Goal: Transaction & Acquisition: Purchase product/service

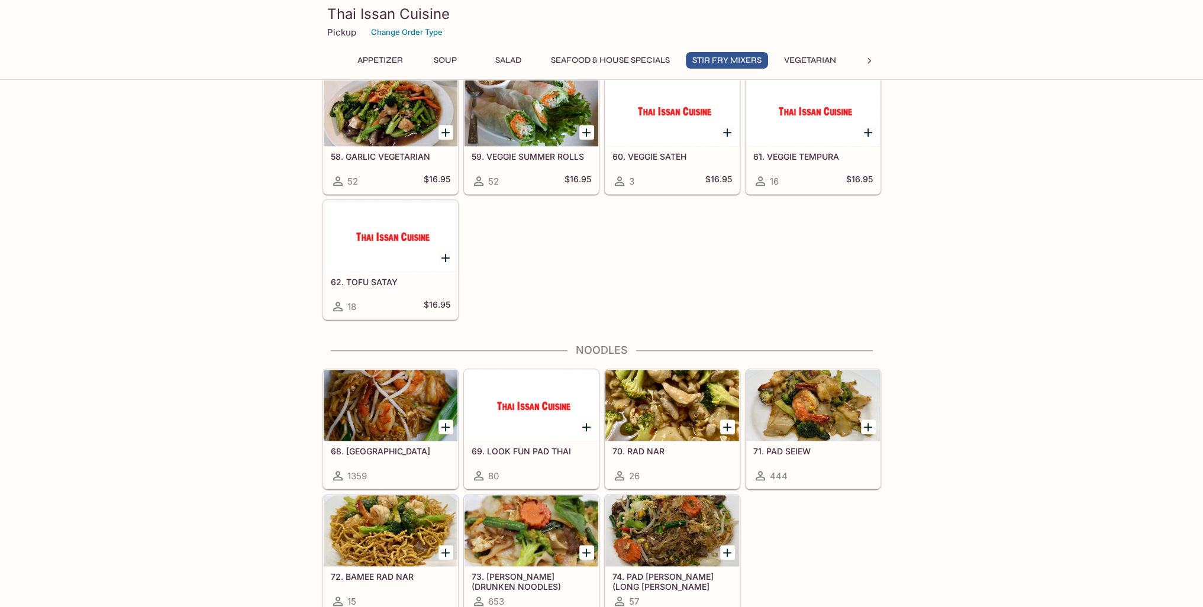
scroll to position [1776, 0]
click at [369, 394] on div at bounding box center [391, 404] width 134 height 71
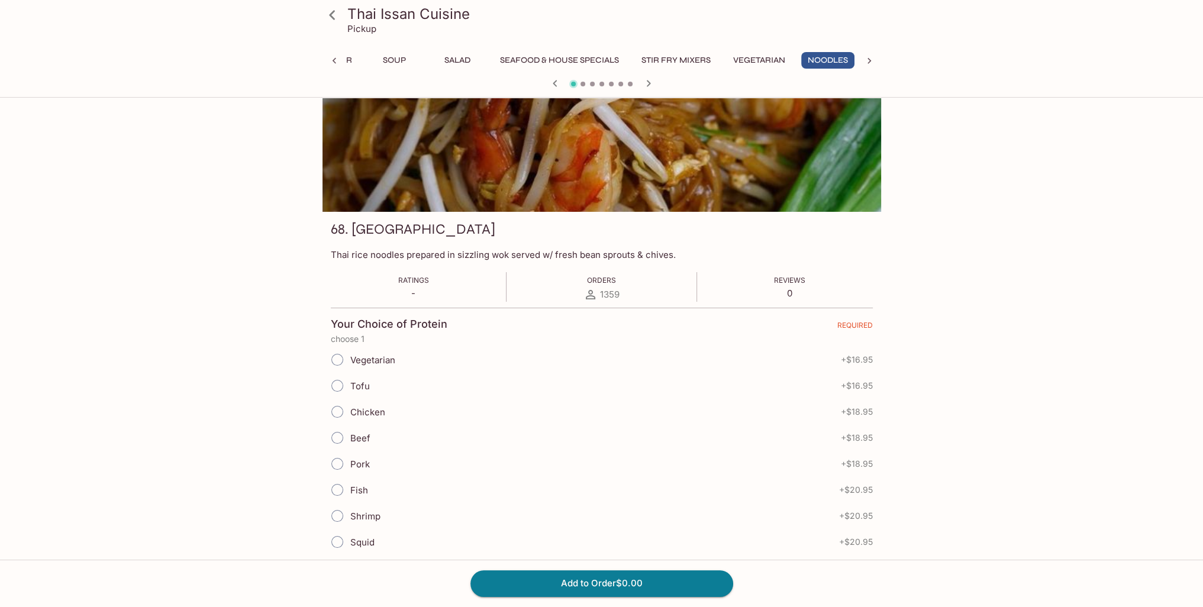
scroll to position [118, 0]
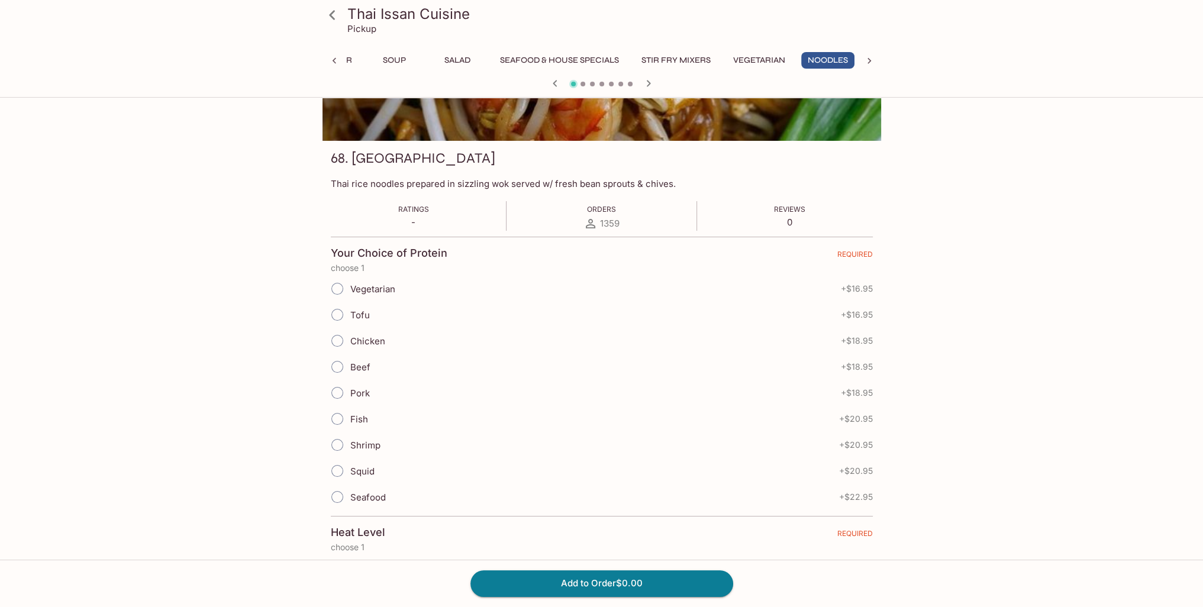
click at [339, 337] on input "Chicken" at bounding box center [337, 340] width 25 height 25
radio input "true"
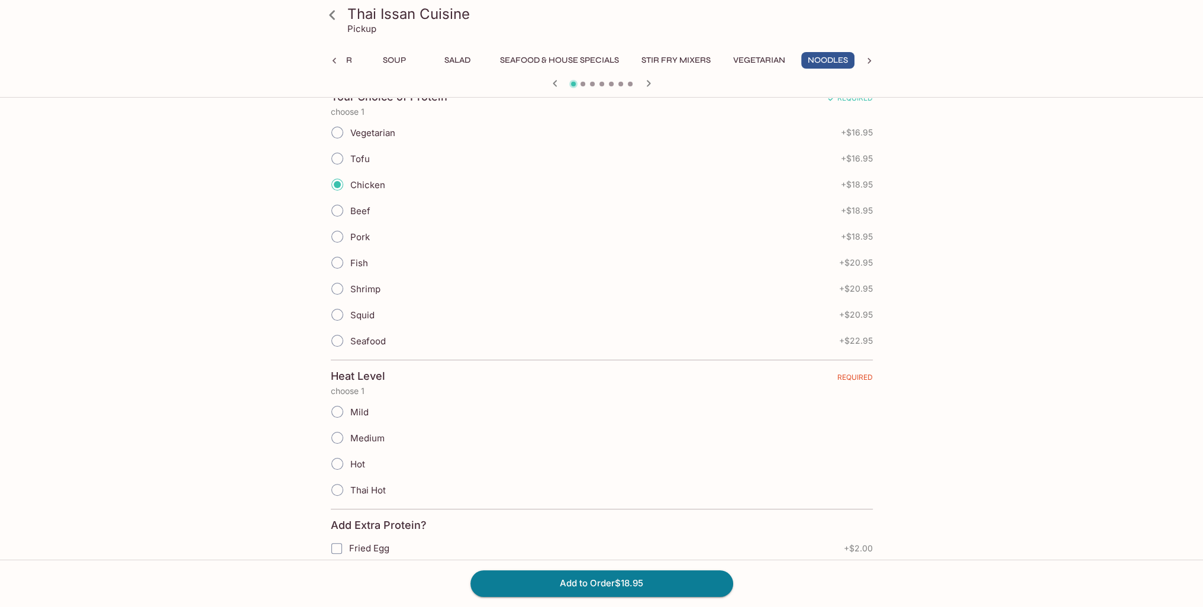
scroll to position [296, 0]
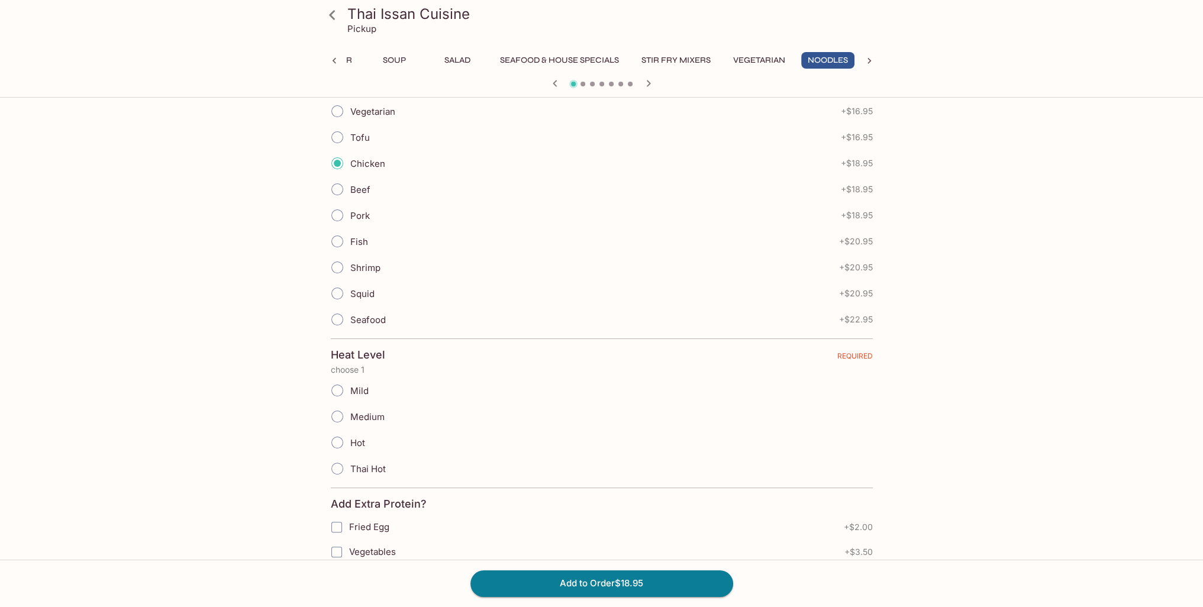
click at [336, 465] on input "Thai Hot" at bounding box center [337, 468] width 25 height 25
radio input "true"
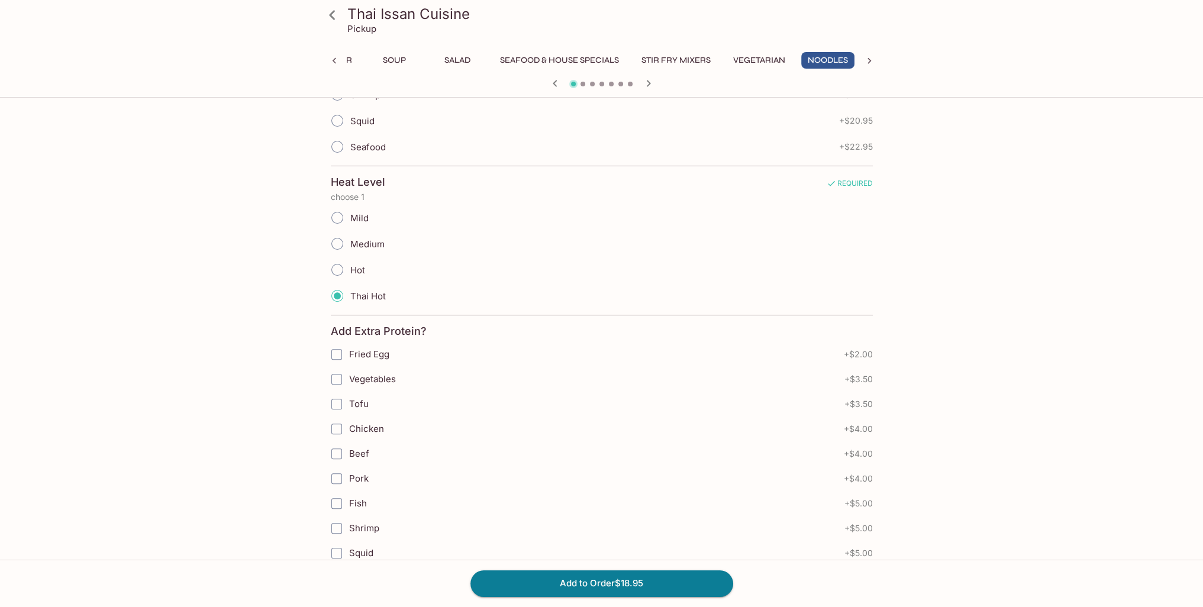
scroll to position [473, 0]
click at [336, 370] on input "Vegetables" at bounding box center [337, 375] width 24 height 24
checkbox input "true"
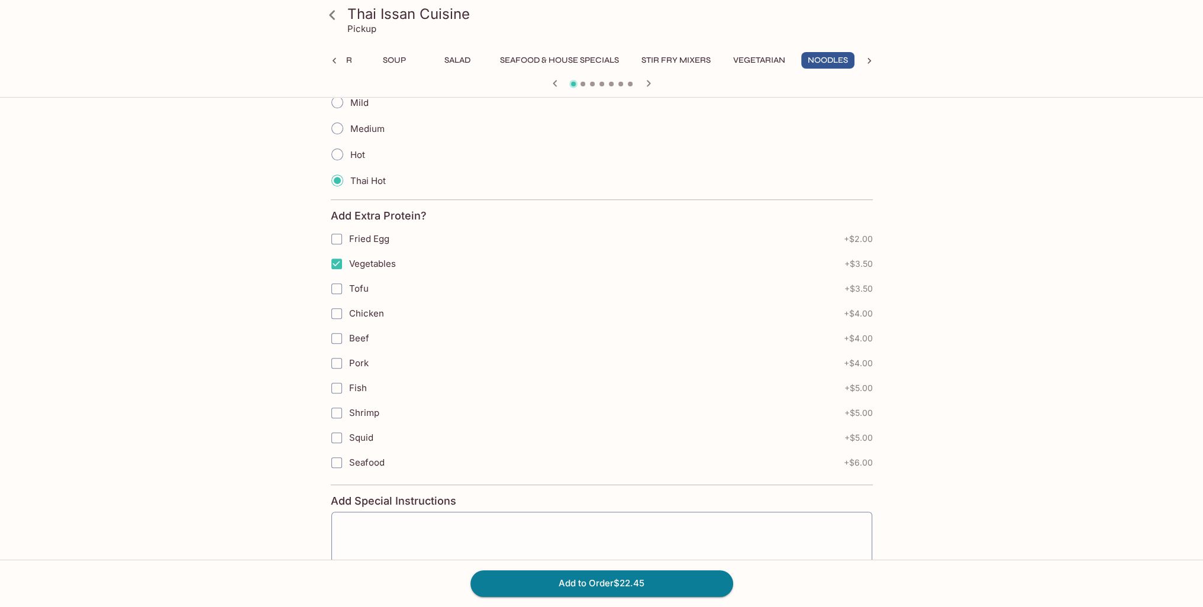
scroll to position [592, 0]
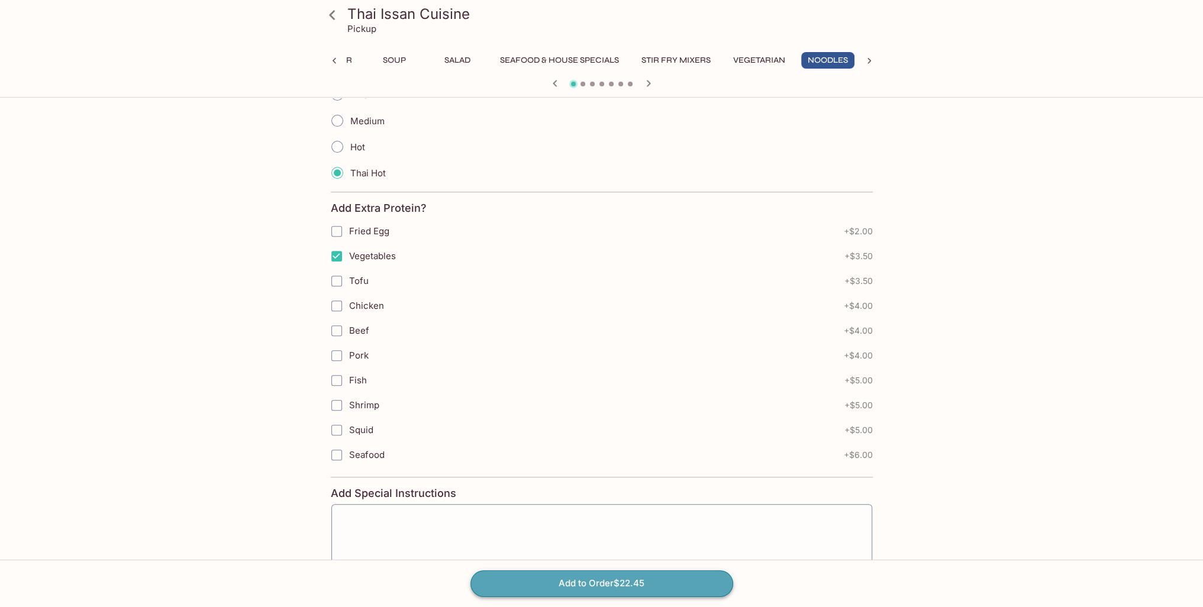
click at [585, 587] on button "Add to Order $22.45" at bounding box center [602, 584] width 263 height 26
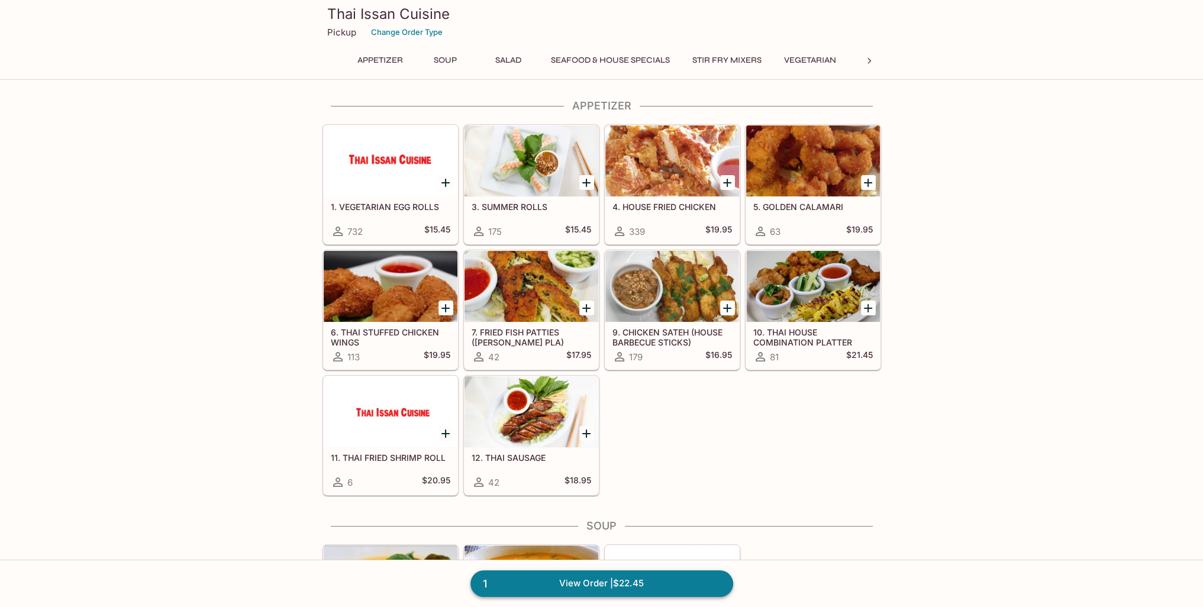
click at [627, 589] on link "1 View Order | $22.45" at bounding box center [602, 584] width 263 height 26
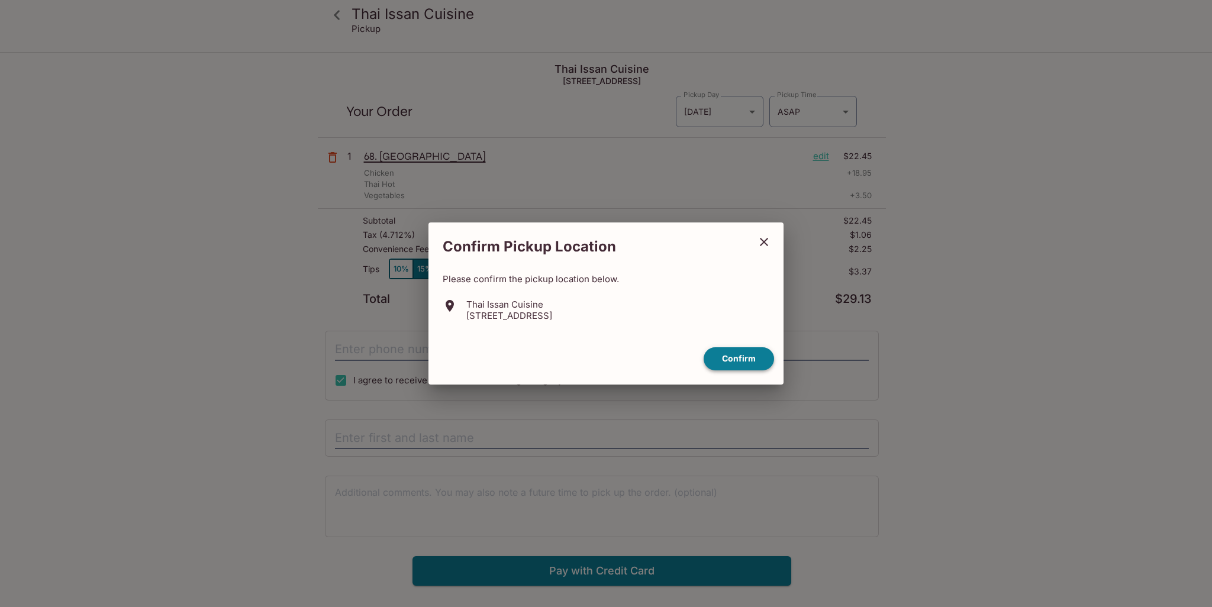
click at [740, 363] on button "Confirm" at bounding box center [739, 358] width 70 height 23
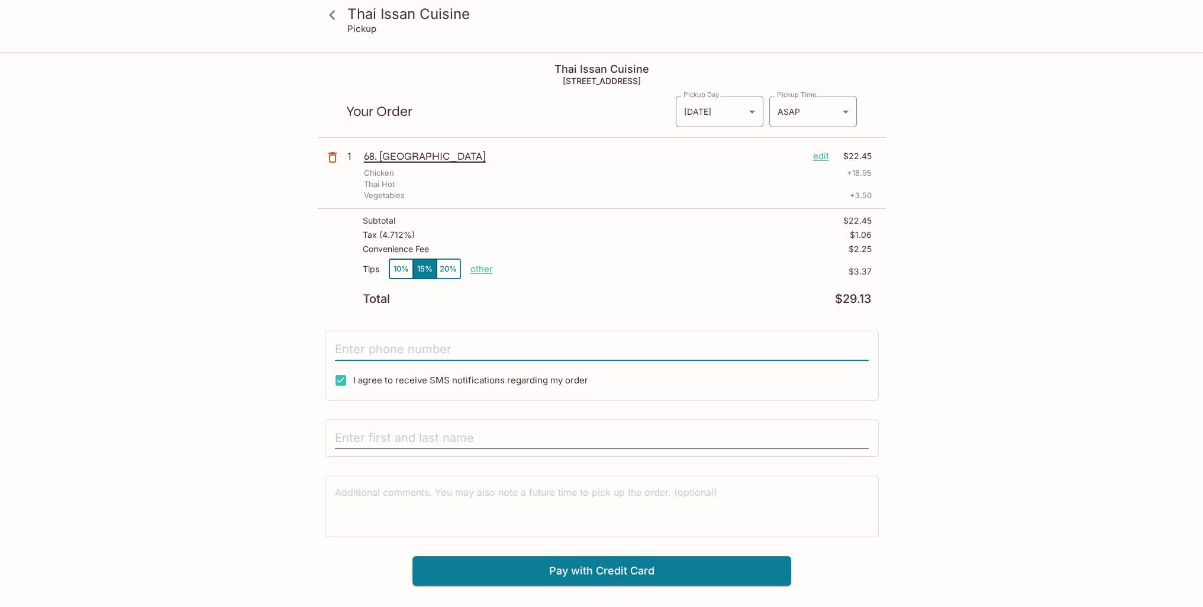
click at [446, 353] on input "tel" at bounding box center [602, 350] width 534 height 22
type input "[PHONE_NUMBER]"
click at [509, 428] on input "text" at bounding box center [602, 438] width 534 height 22
type input "j"
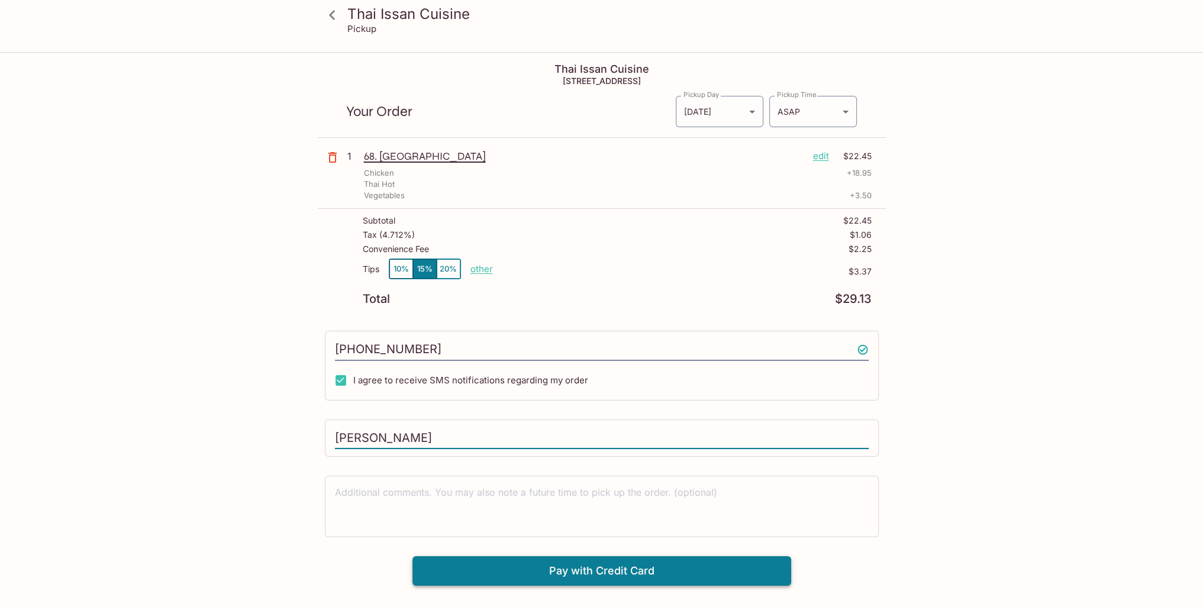
type input "[PERSON_NAME]"
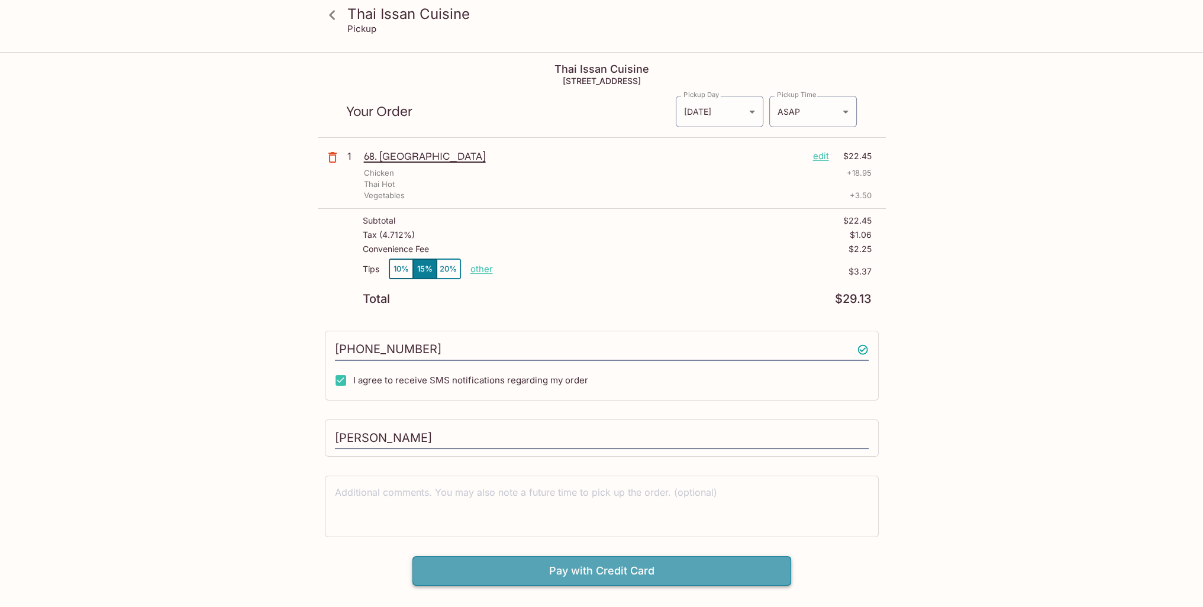
click at [609, 578] on button "Pay with Credit Card" at bounding box center [602, 571] width 379 height 30
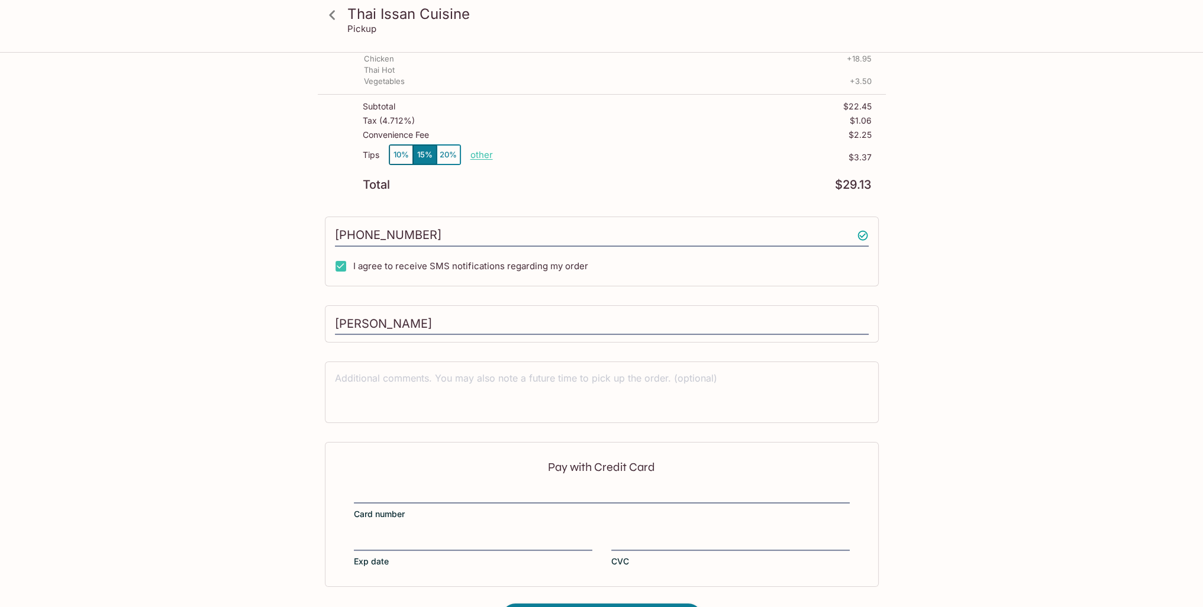
scroll to position [154, 0]
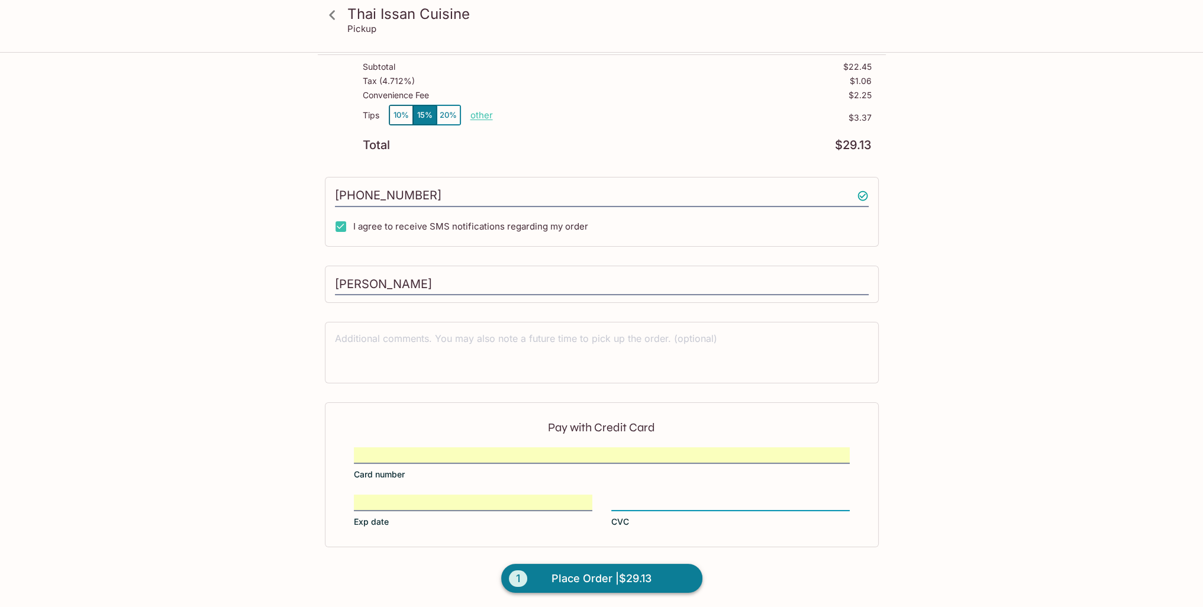
click at [611, 576] on span "Place Order | $29.13" at bounding box center [602, 578] width 100 height 19
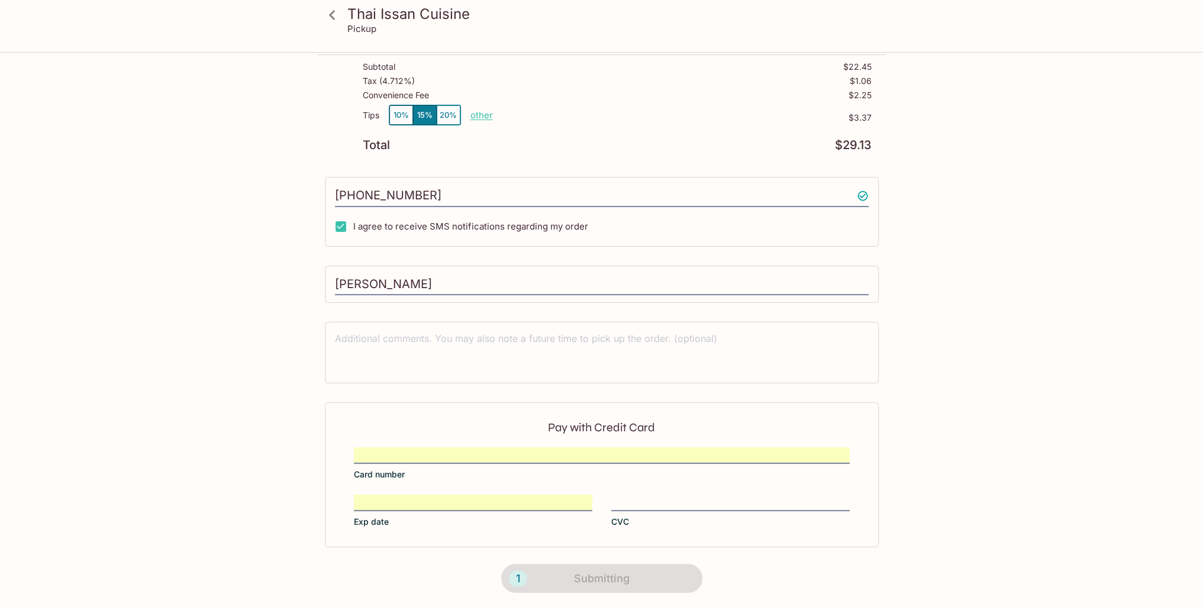
scroll to position [78, 0]
